Goal: Information Seeking & Learning: Learn about a topic

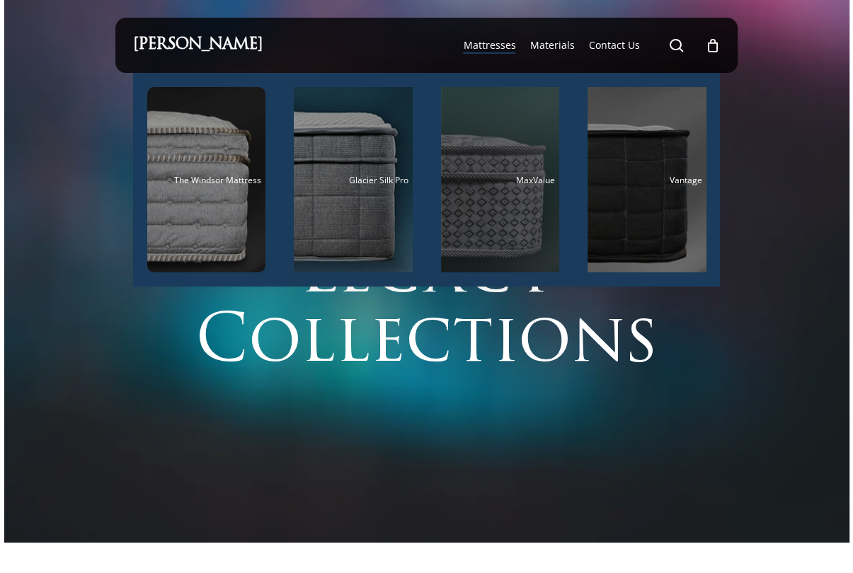
click at [512, 212] on div "Main Menu" at bounding box center [500, 179] width 119 height 185
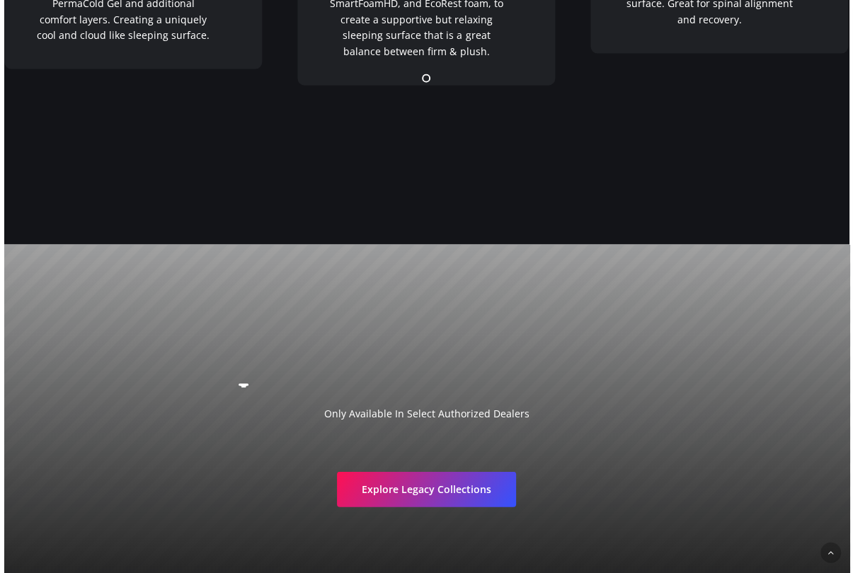
scroll to position [2265, 0]
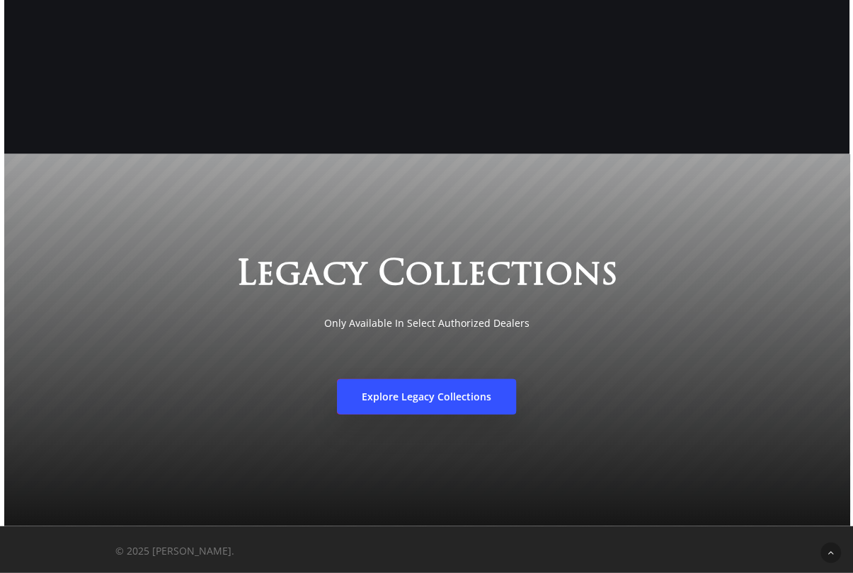
click at [461, 402] on span "Explore Legacy Collections" at bounding box center [426, 397] width 129 height 14
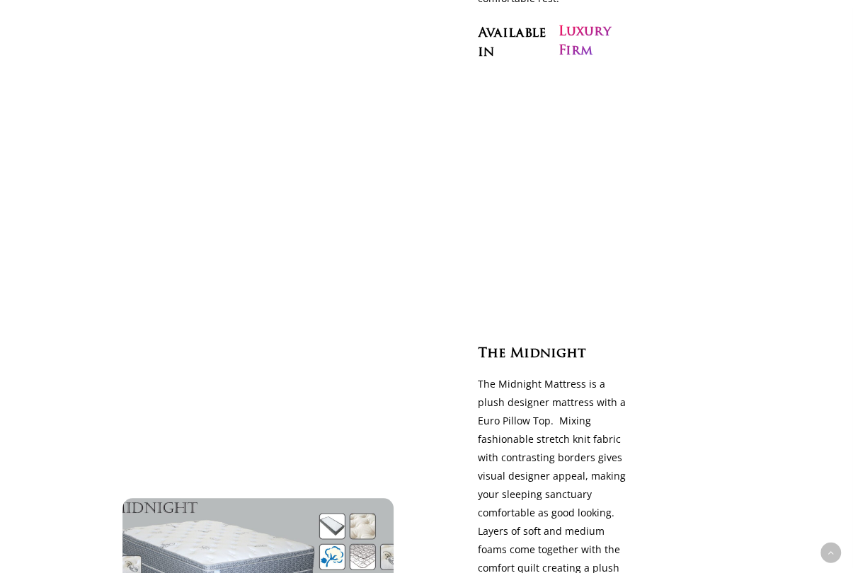
scroll to position [3457, 0]
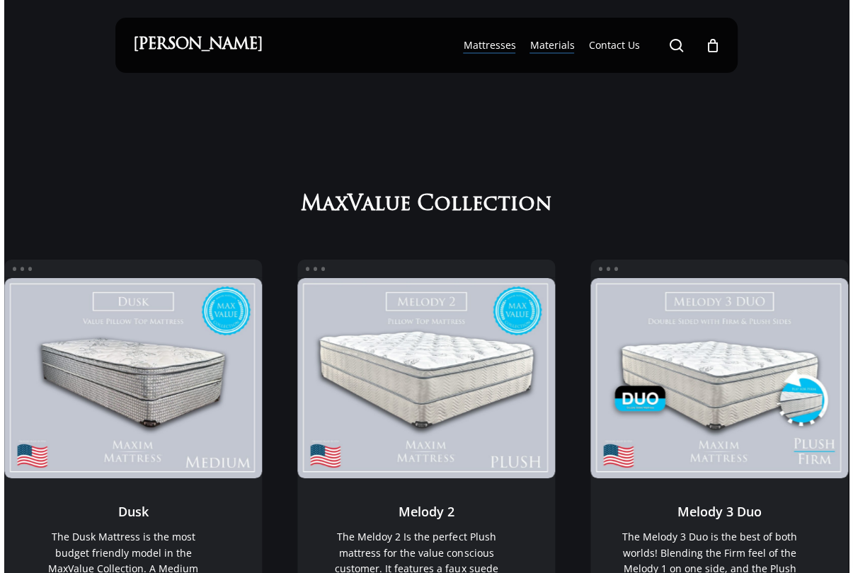
click at [553, 50] on span "Materials" at bounding box center [551, 44] width 45 height 13
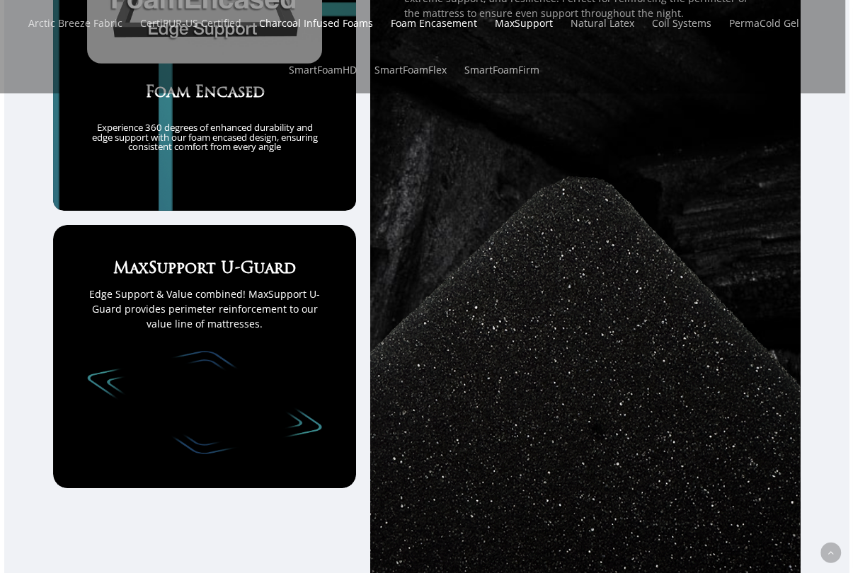
scroll to position [3184, 0]
